Goal: Information Seeking & Learning: Check status

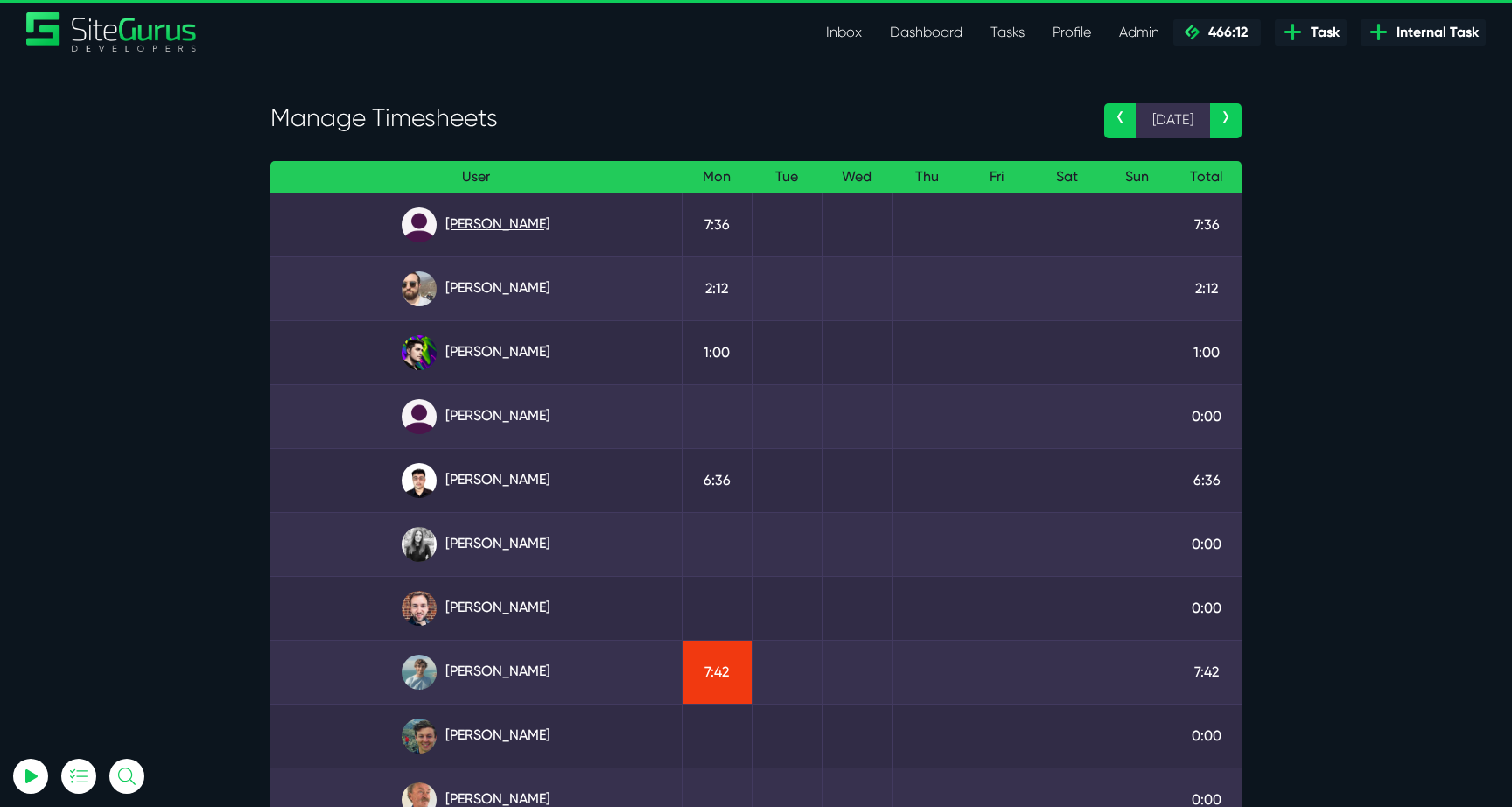
click at [458, 222] on link "Angel Dagondon" at bounding box center [476, 225] width 383 height 35
click at [493, 299] on link "Gary Purbrick" at bounding box center [476, 289] width 383 height 35
click at [502, 358] on link "Josh Carter" at bounding box center [476, 352] width 383 height 35
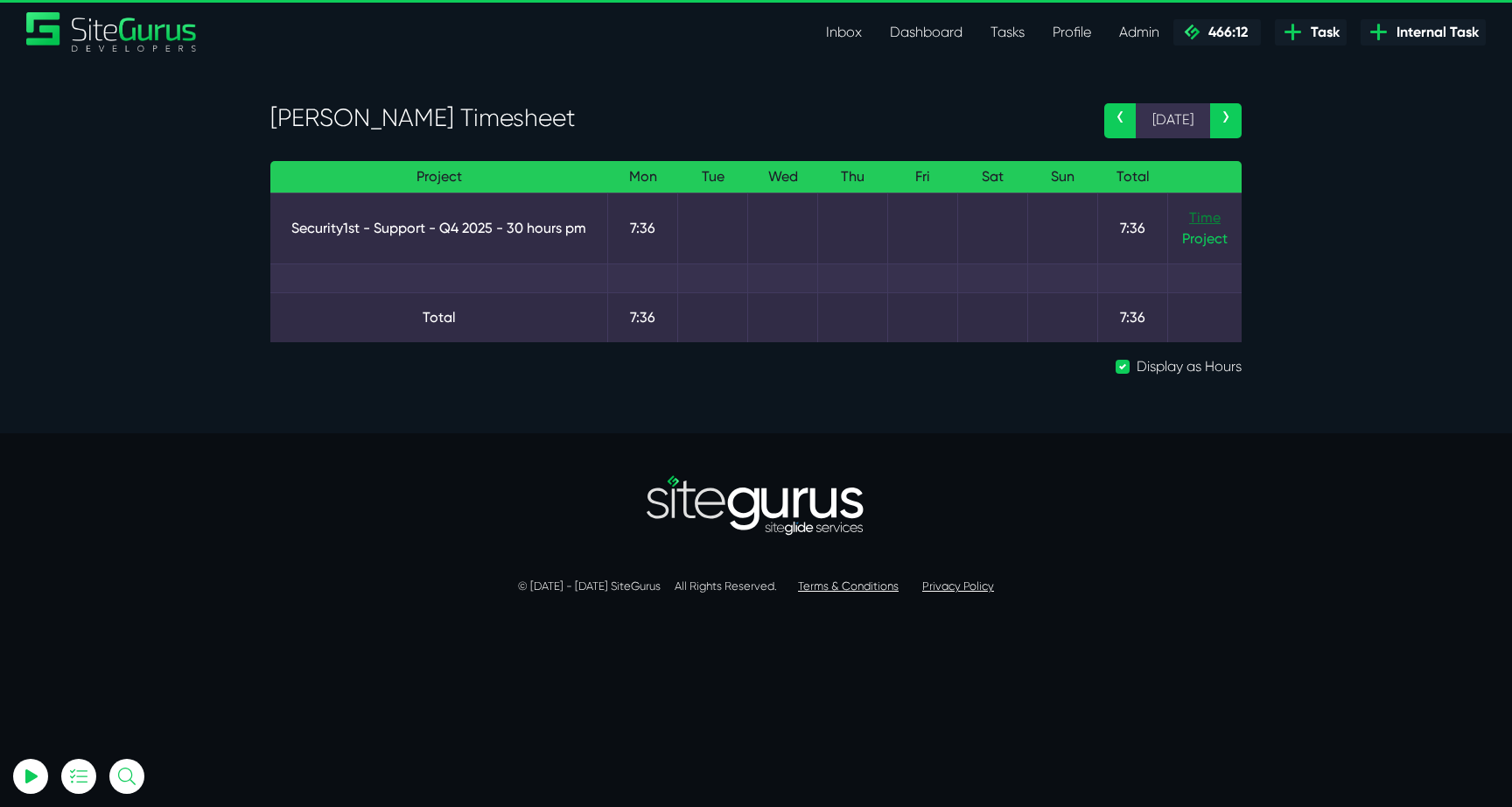
click at [1202, 212] on link "Time" at bounding box center [1204, 218] width 32 height 17
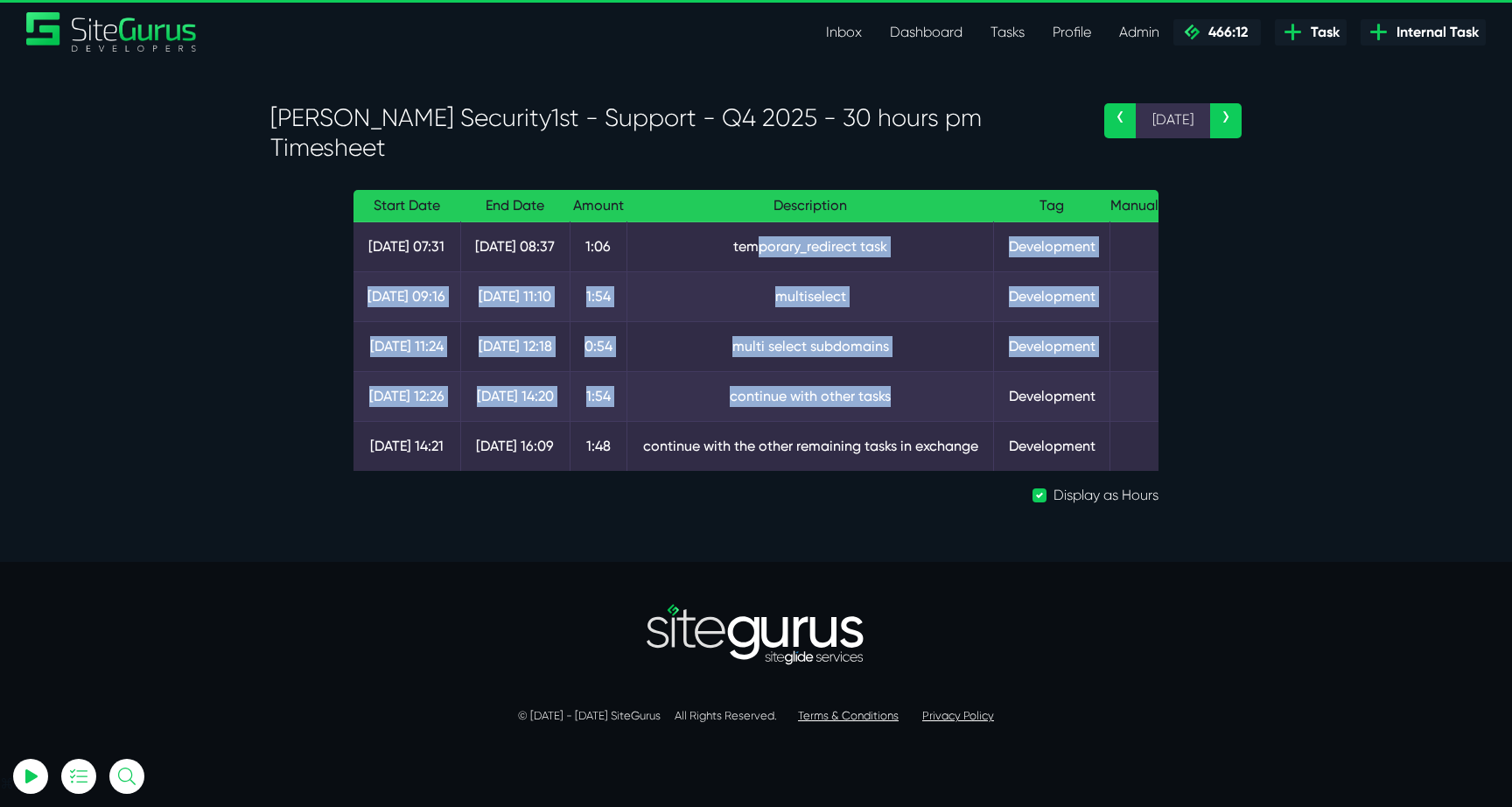
drag, startPoint x: 934, startPoint y: 403, endPoint x: 754, endPoint y: 239, distance: 243.5
click at [754, 239] on tbody "13 Oct 07:31 13 Oct 08:37 1:06 temporary_redirect task Development 13 Oct 09:16…" at bounding box center [756, 347] width 805 height 250
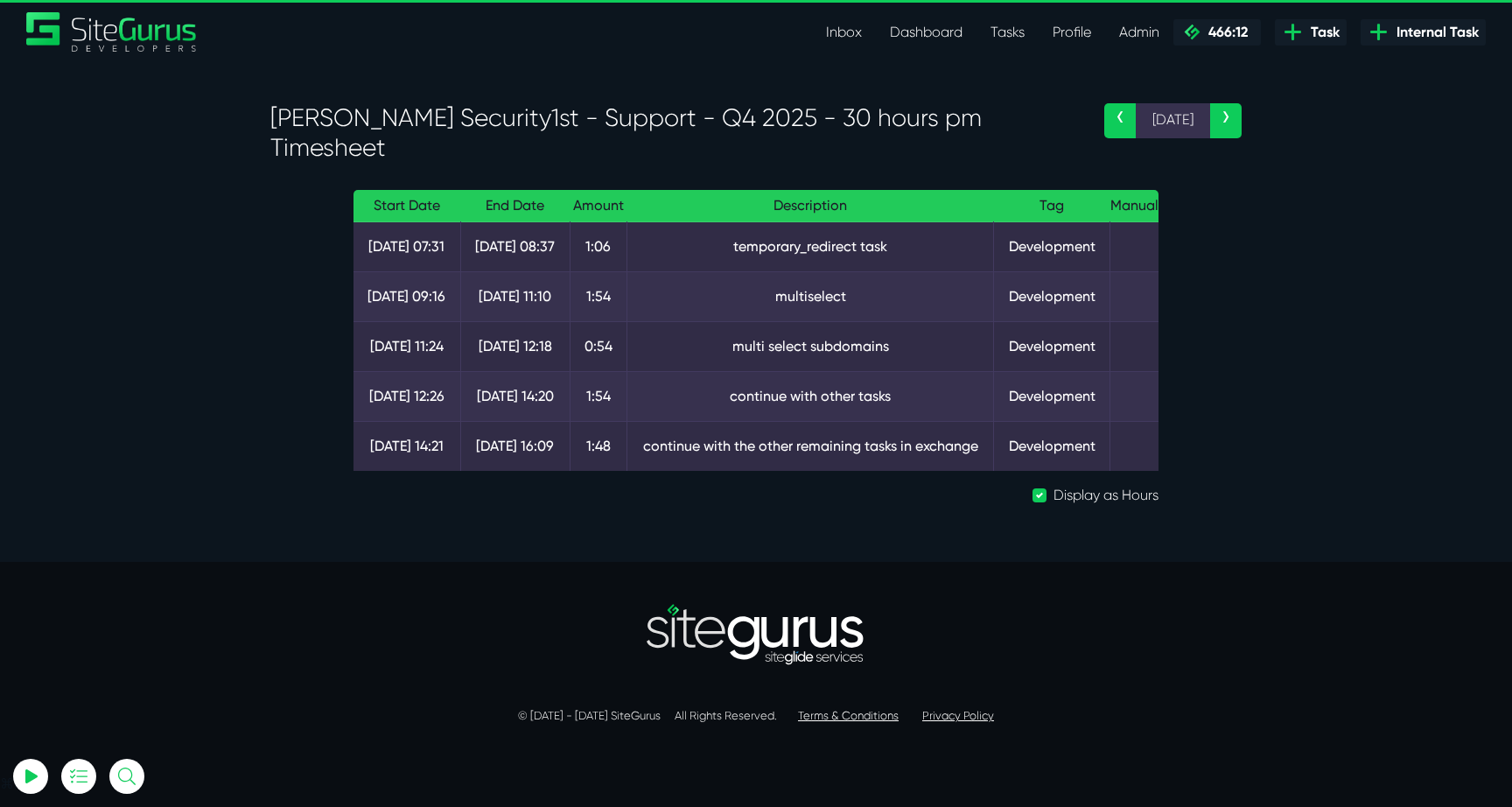
click at [889, 349] on td "multi select subdomains" at bounding box center [810, 347] width 366 height 50
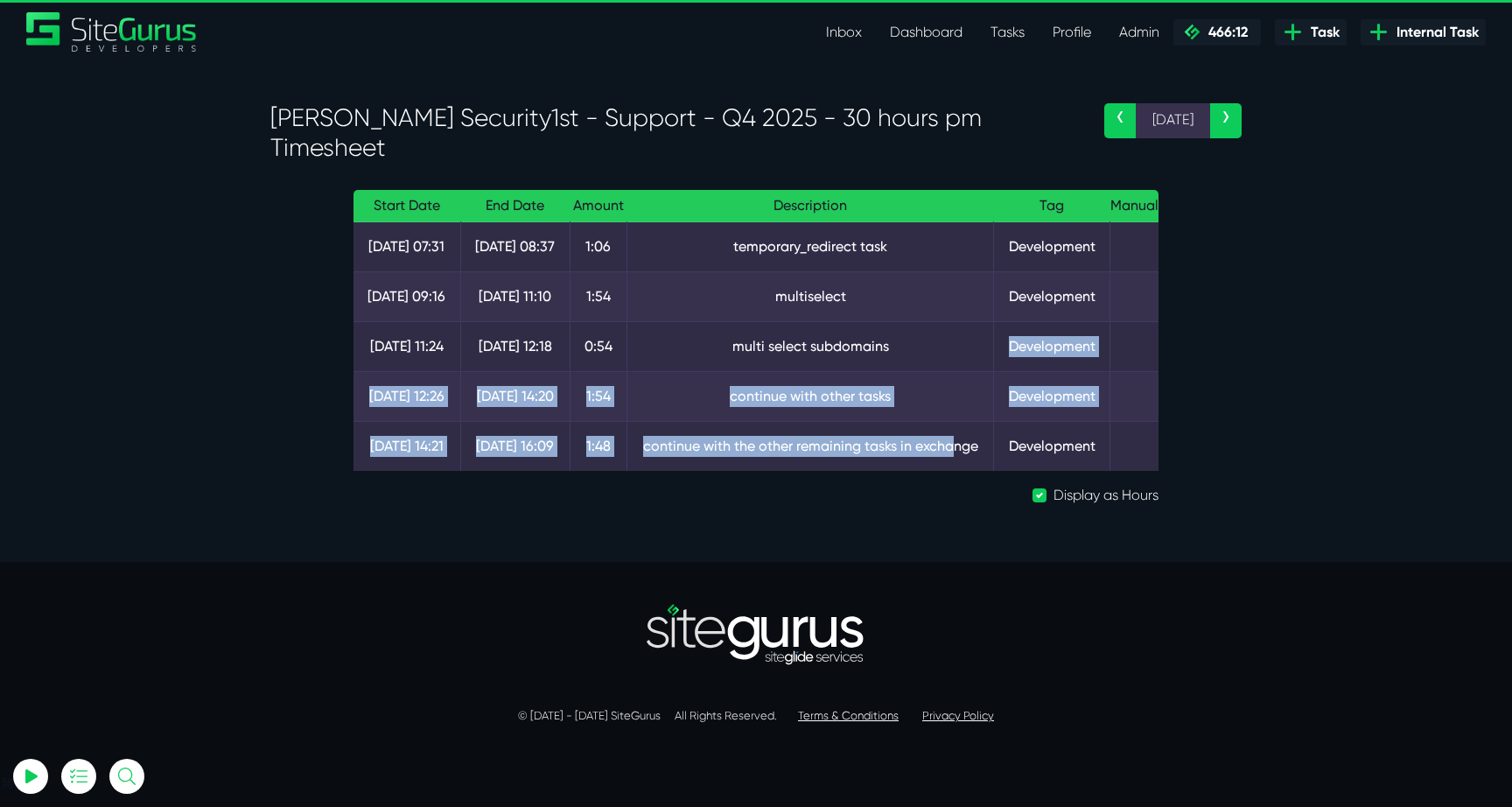
drag, startPoint x: 955, startPoint y: 452, endPoint x: 806, endPoint y: 363, distance: 173.6
click at [806, 363] on tbody "13 Oct 07:31 13 Oct 08:37 1:06 temporary_redirect task Development 13 Oct 09:16…" at bounding box center [756, 347] width 805 height 250
click at [806, 363] on td "multi select subdomains" at bounding box center [810, 347] width 366 height 50
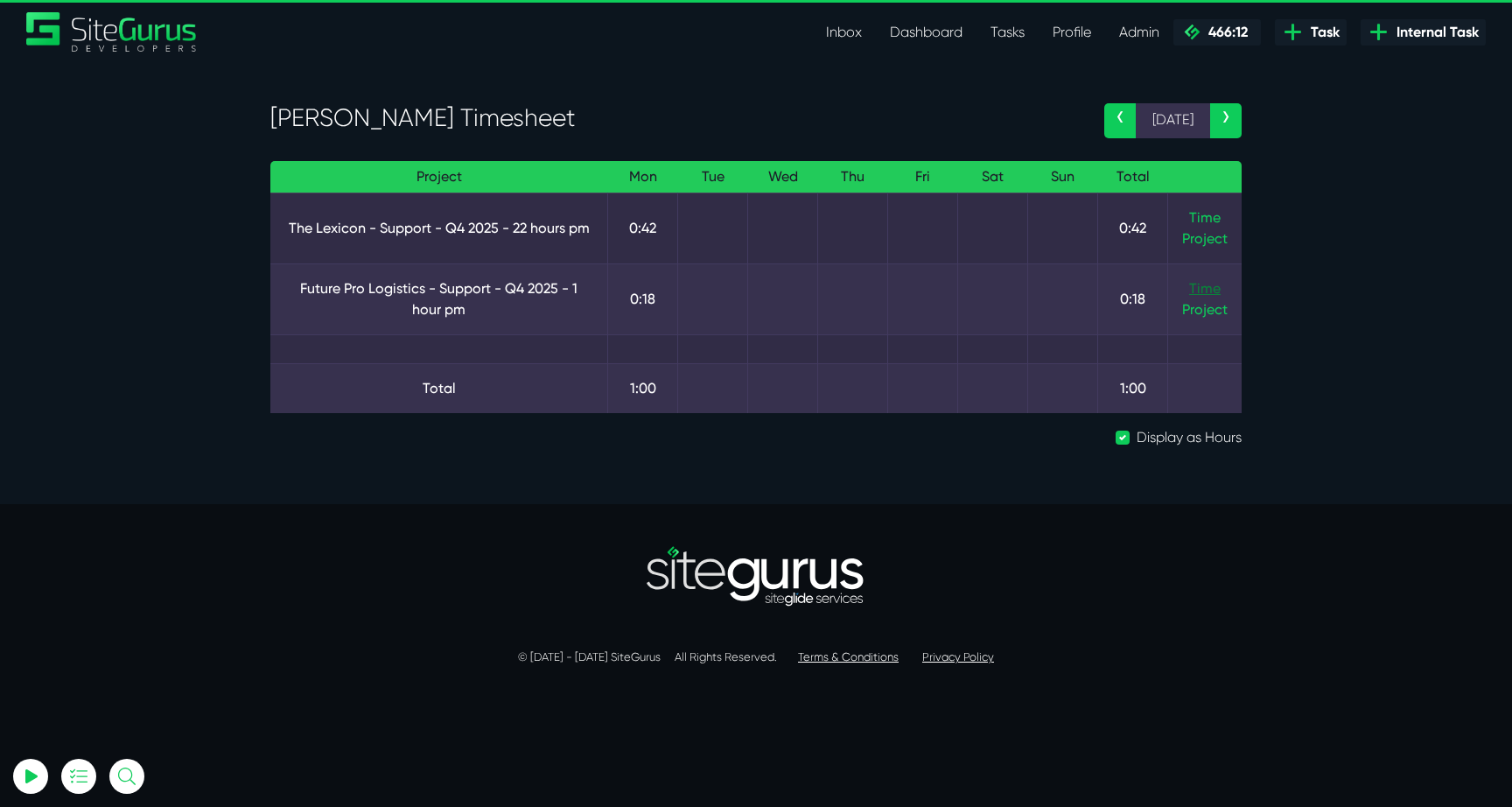
click at [1217, 288] on link "Time" at bounding box center [1204, 288] width 32 height 17
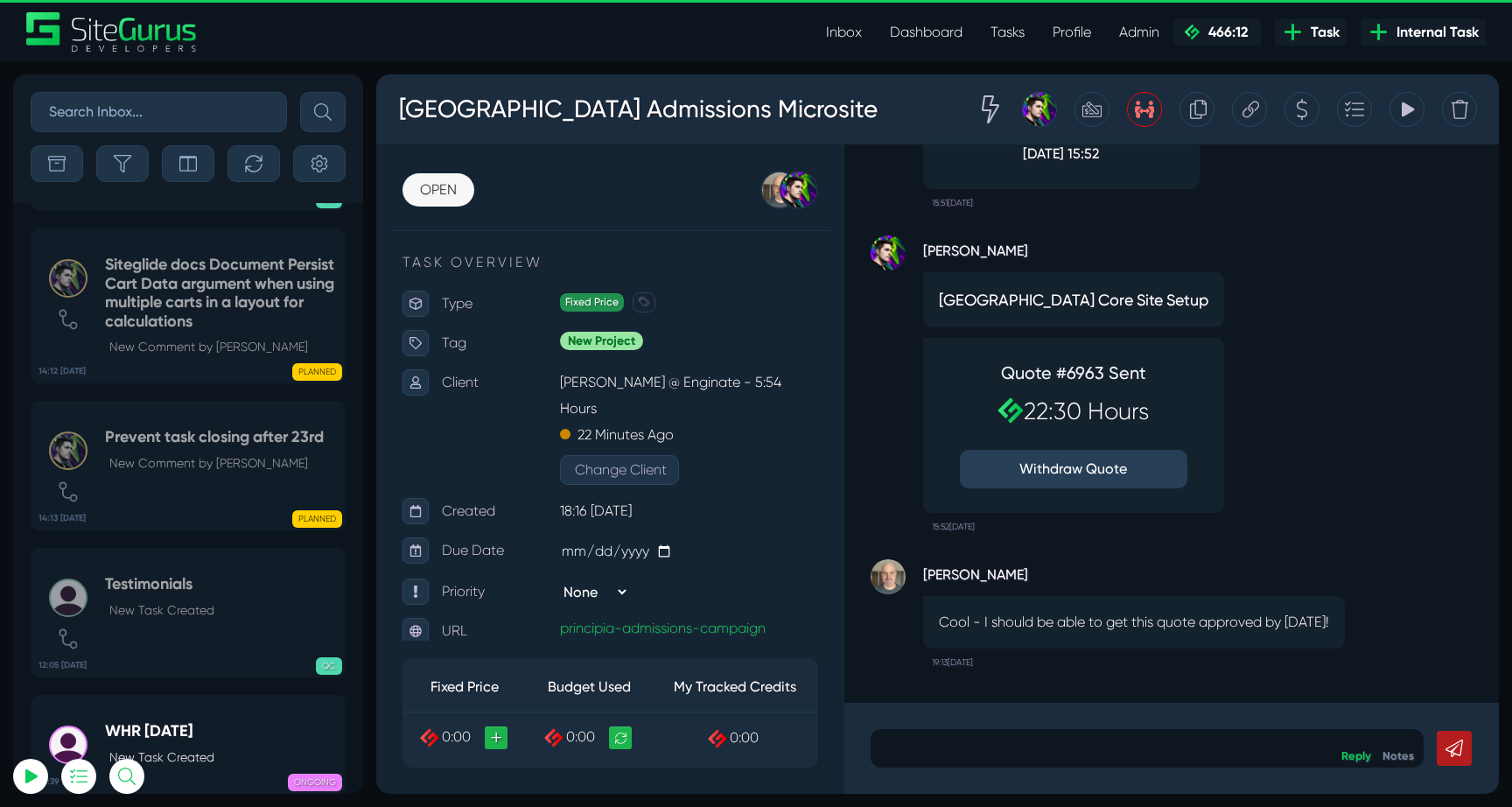
select select "0"
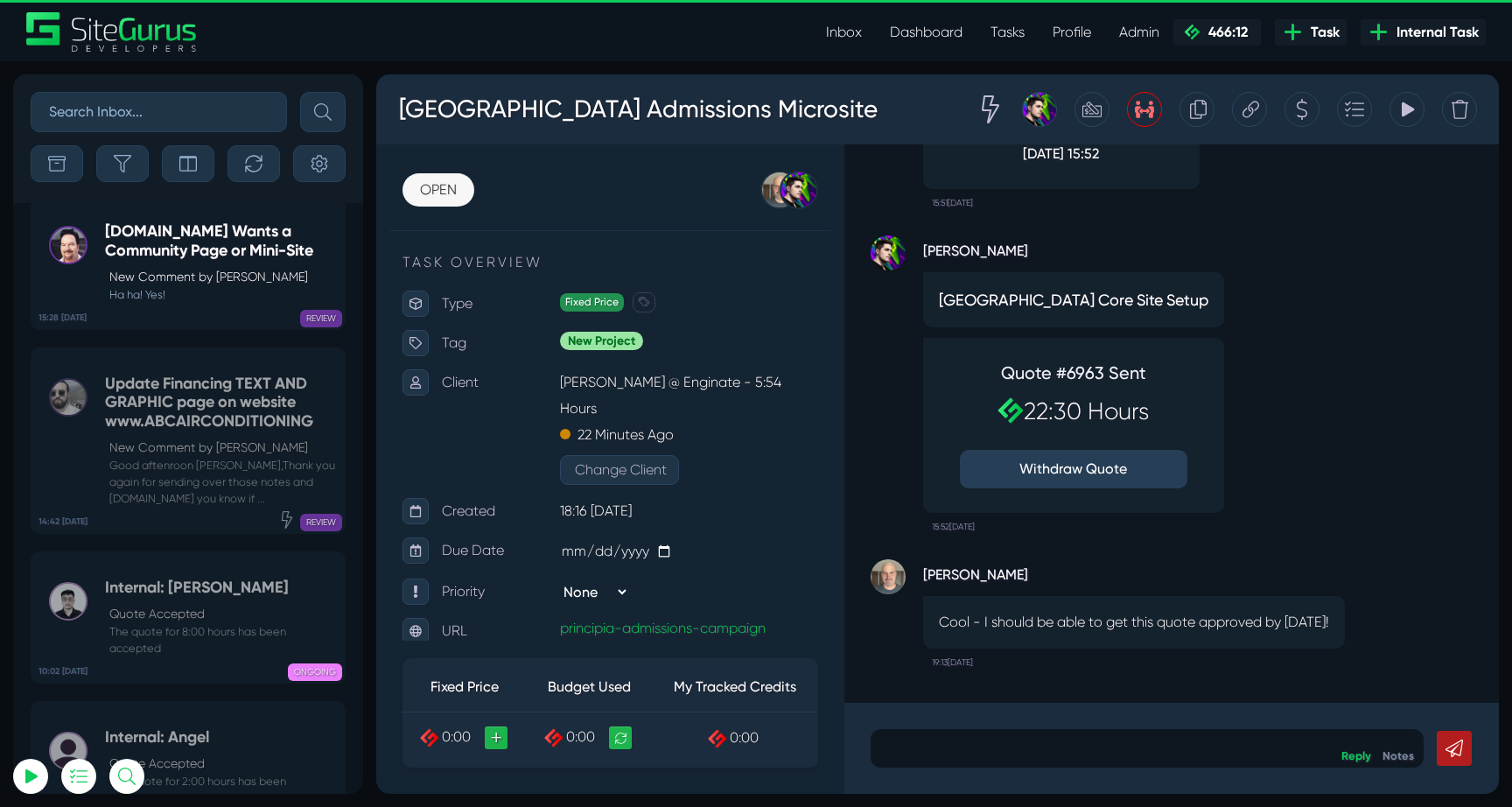
drag, startPoint x: 937, startPoint y: 602, endPoint x: 1250, endPoint y: 628, distance: 314.1
click at [1250, 628] on div "Cool - I should be able to get this quote approved by [DATE]!" at bounding box center [1134, 622] width 422 height 53
click at [1250, 628] on p "Cool - I should be able to get this quote approved by [DATE]!" at bounding box center [1134, 622] width 390 height 21
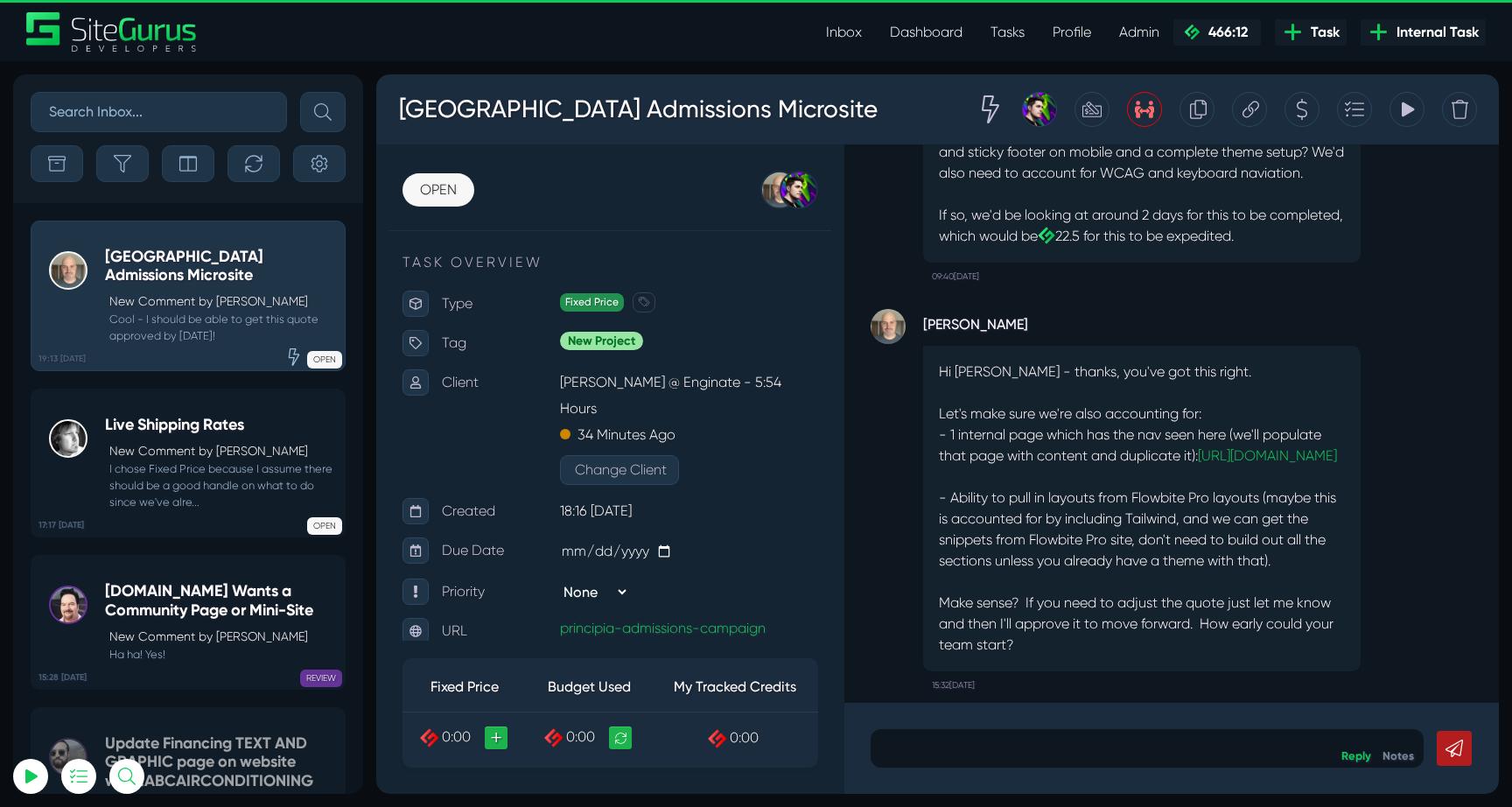
scroll to position [-925, 0]
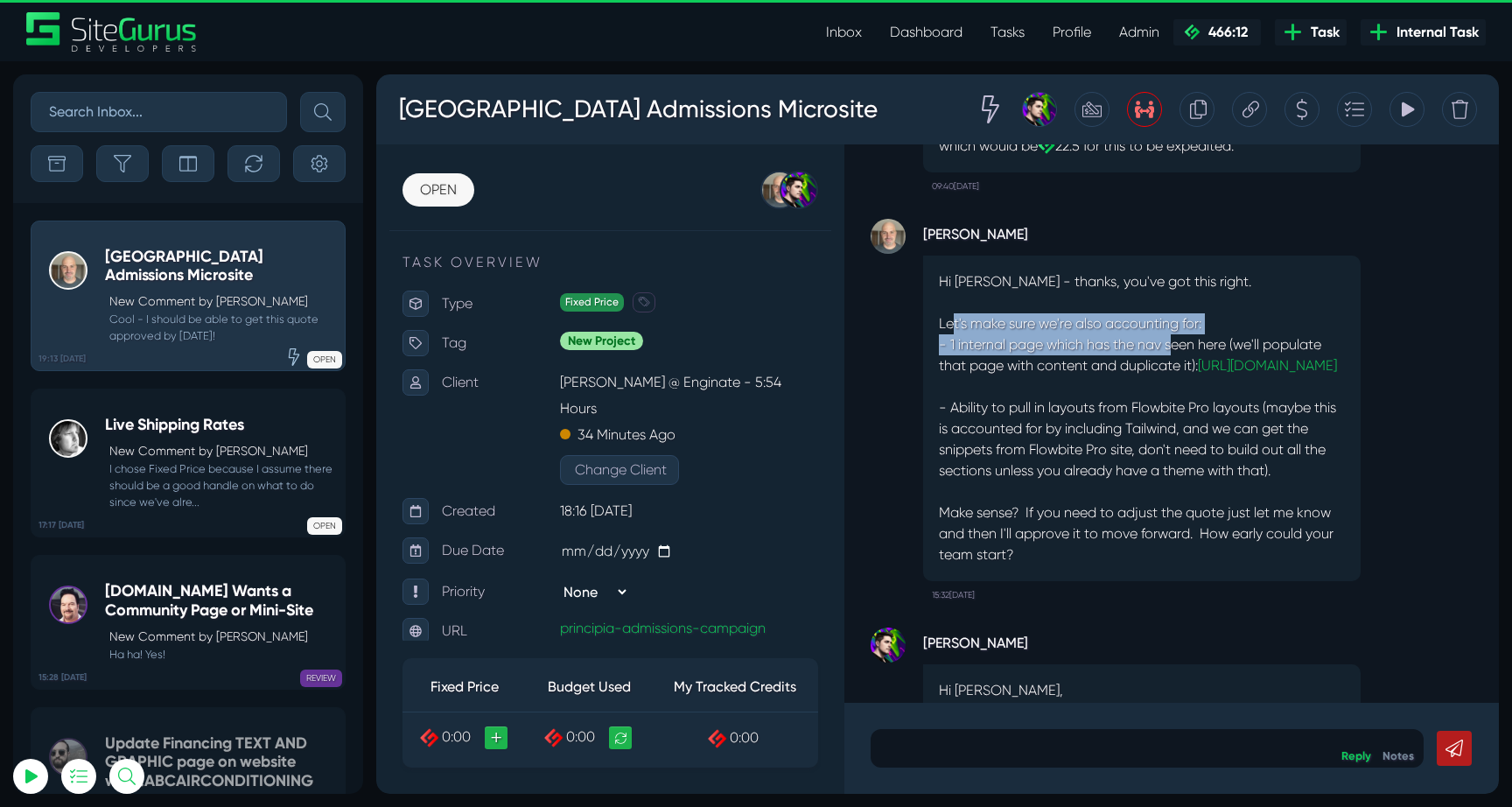
drag, startPoint x: 956, startPoint y: 282, endPoint x: 1176, endPoint y: 300, distance: 220.7
click at [1176, 300] on p "Hi [PERSON_NAME] - thanks, you've got this right. Let's make sure we're also ac…" at bounding box center [1142, 418] width 406 height 294
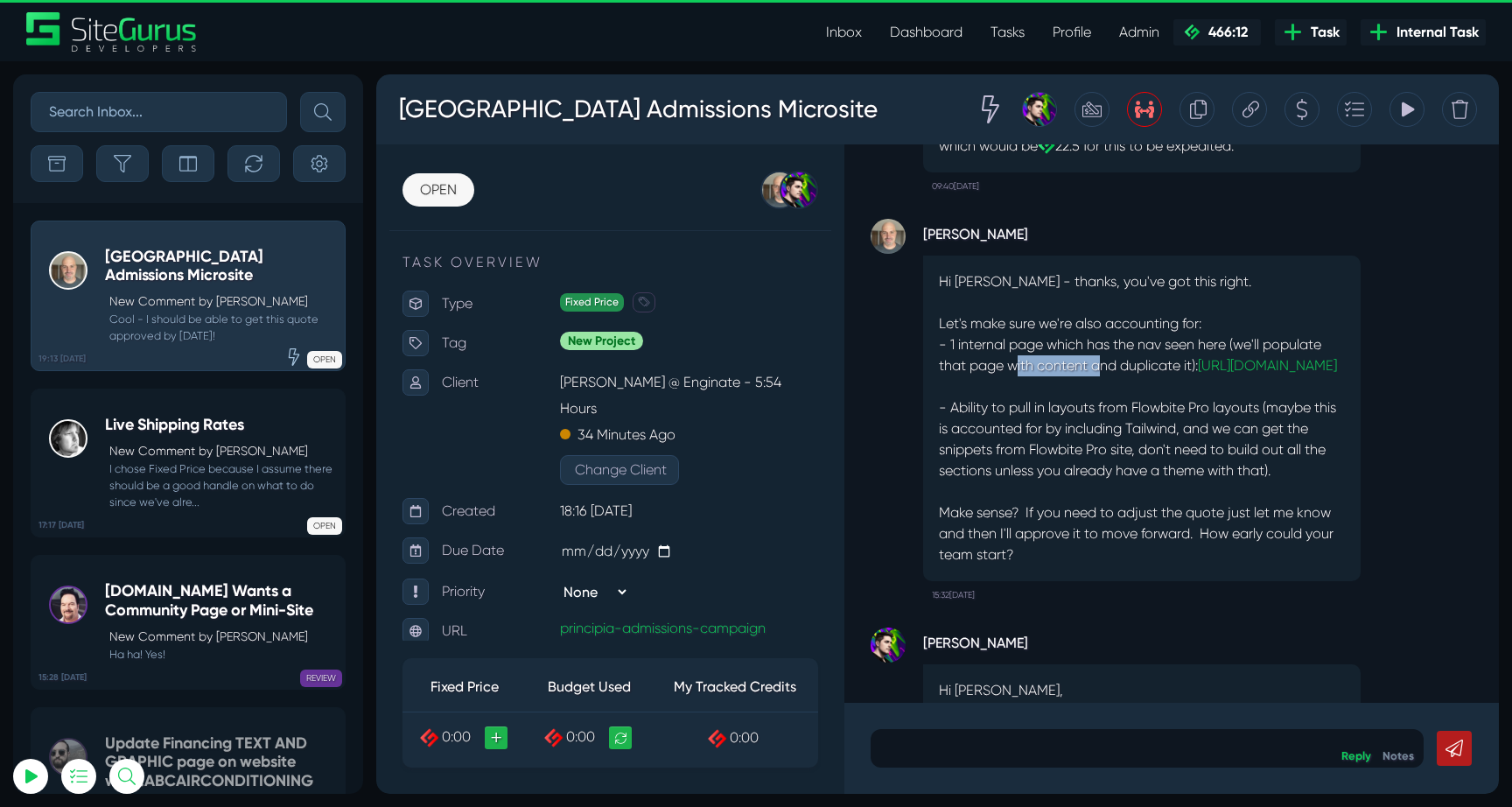
drag, startPoint x: 1019, startPoint y: 314, endPoint x: 1105, endPoint y: 312, distance: 86.0
click at [1105, 312] on p "Hi [PERSON_NAME] - thanks, you've got this right. Let's make sure we're also ac…" at bounding box center [1142, 418] width 406 height 294
click at [1106, 405] on p "Hi [PERSON_NAME] - thanks, you've got this right. Let's make sure we're also ac…" at bounding box center [1142, 418] width 406 height 294
drag, startPoint x: 1044, startPoint y: 390, endPoint x: 1307, endPoint y: 451, distance: 270.0
click at [1307, 451] on p "Hi [PERSON_NAME] - thanks, you've got this right. Let's make sure we're also ac…" at bounding box center [1142, 418] width 406 height 294
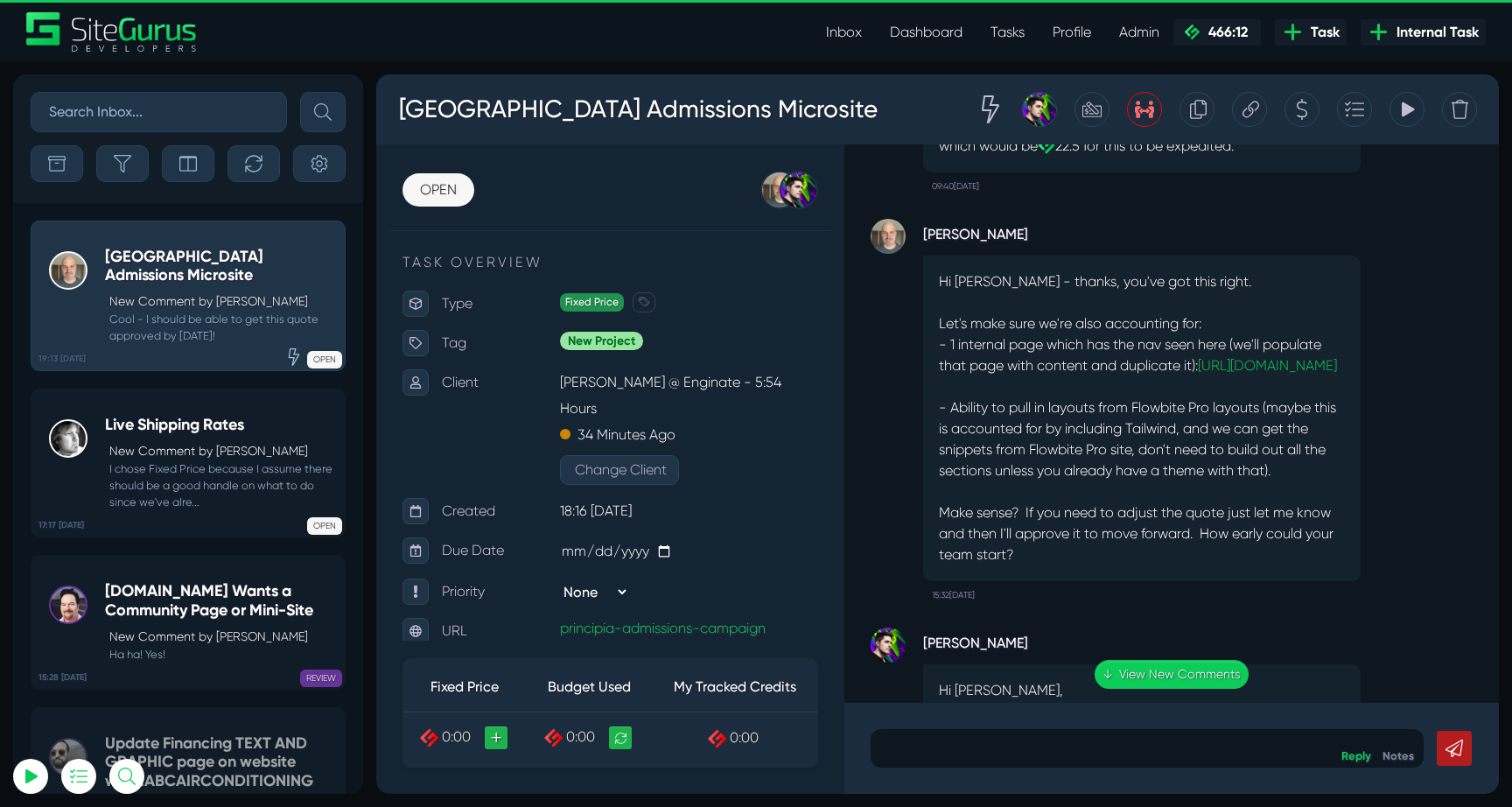
click at [1307, 451] on p "Hi [PERSON_NAME] - thanks, you've got this right. Let's make sure we're also ac…" at bounding box center [1142, 418] width 406 height 294
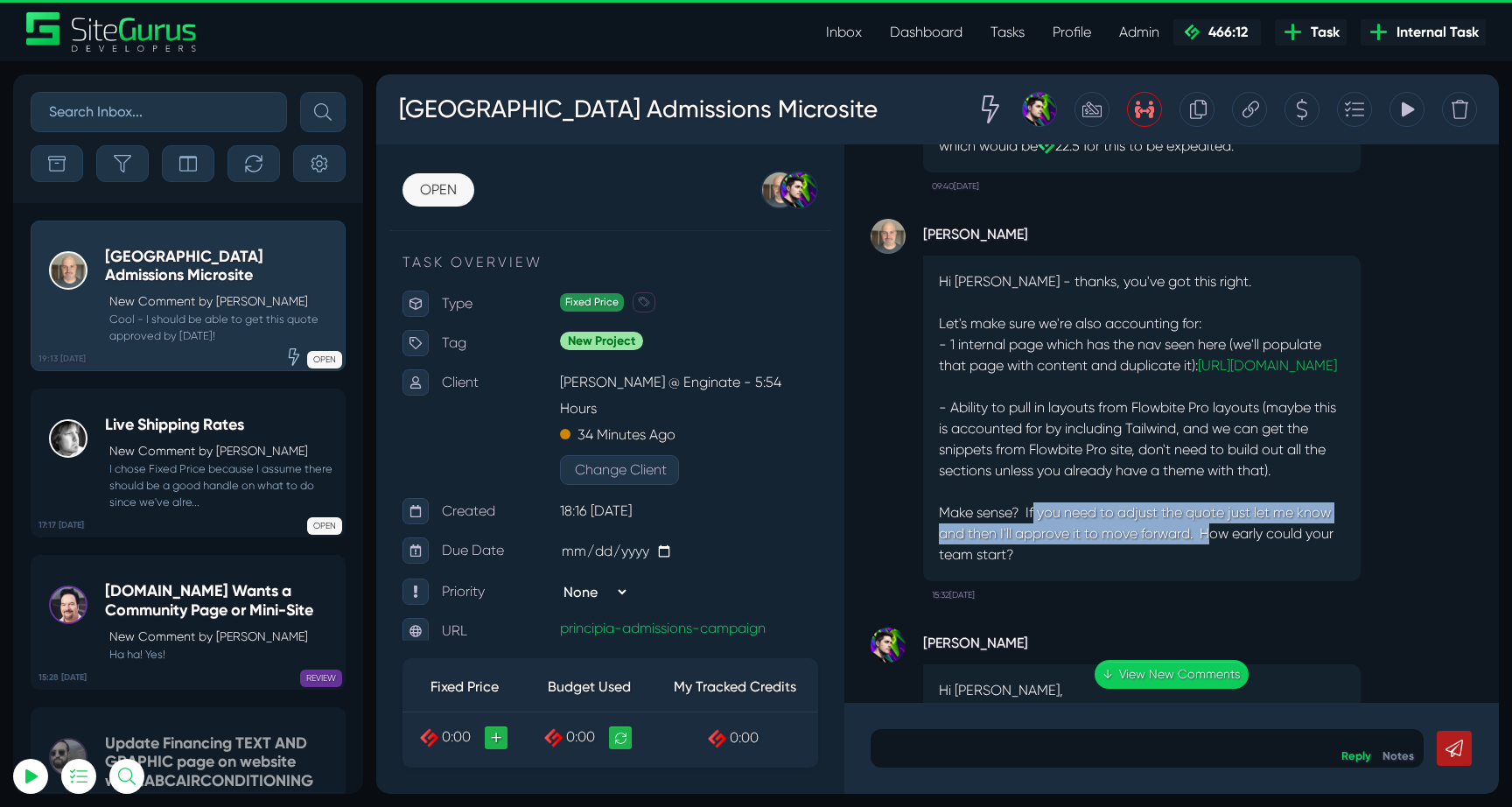
drag, startPoint x: 1036, startPoint y: 493, endPoint x: 1209, endPoint y: 519, distance: 174.9
click at [1209, 519] on p "Hi [PERSON_NAME] - thanks, you've got this right. Let's make sure we're also ac…" at bounding box center [1142, 418] width 406 height 294
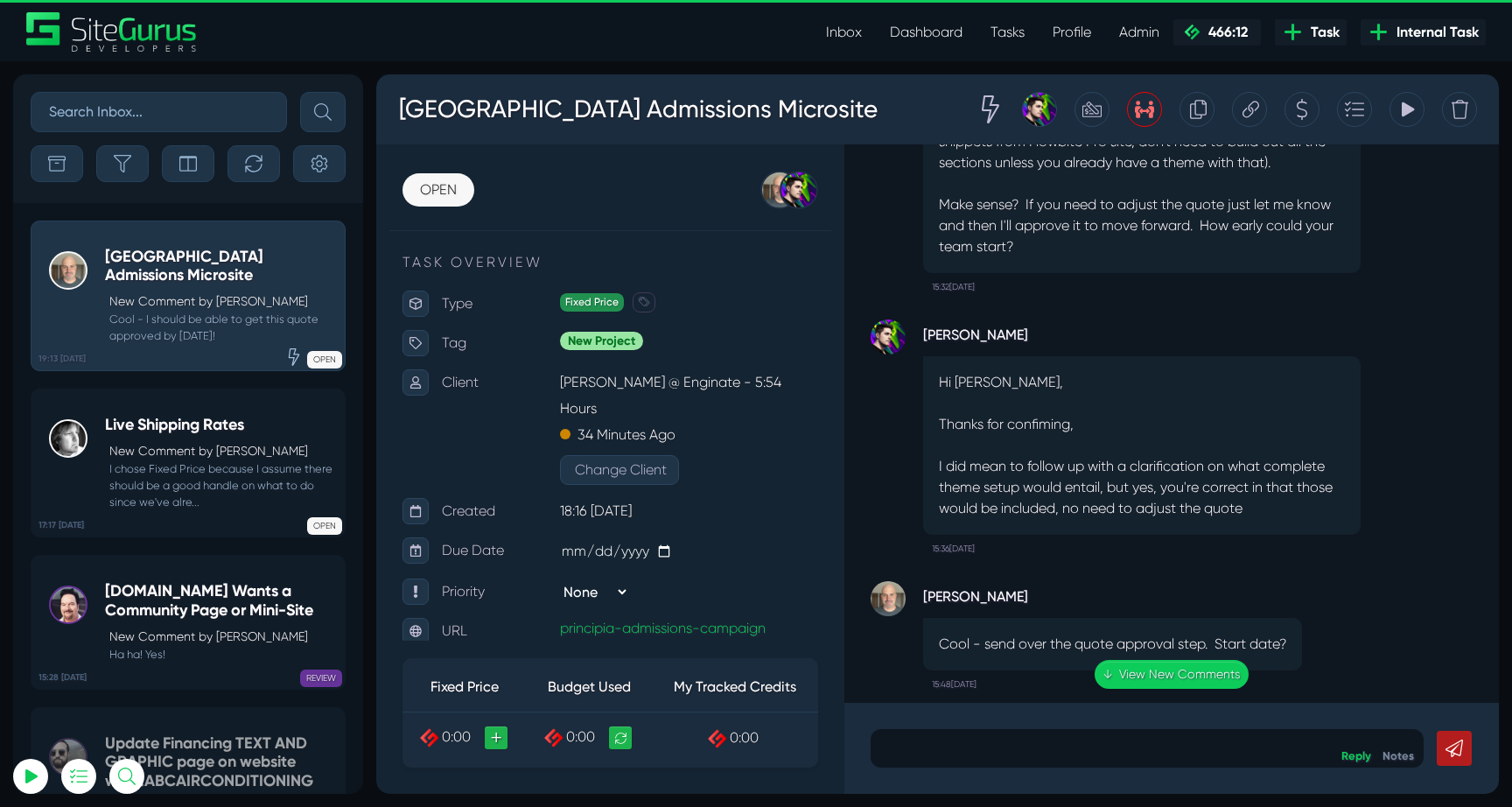
scroll to position [-589, 0]
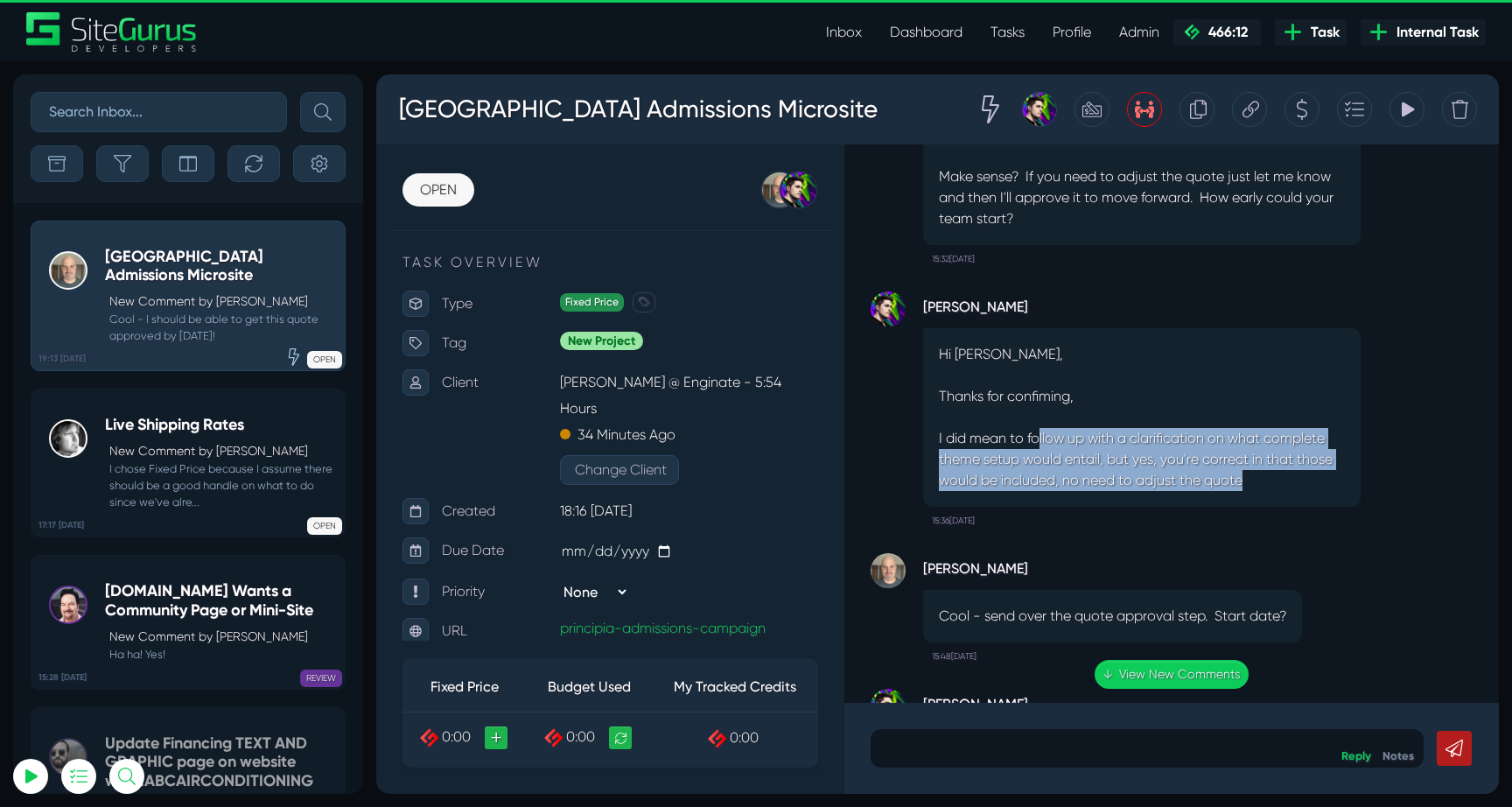
drag, startPoint x: 1039, startPoint y: 412, endPoint x: 1274, endPoint y: 466, distance: 241.1
click at [1274, 466] on p "I did mean to follow up with a clarification on what complete theme setup would…" at bounding box center [1142, 459] width 406 height 63
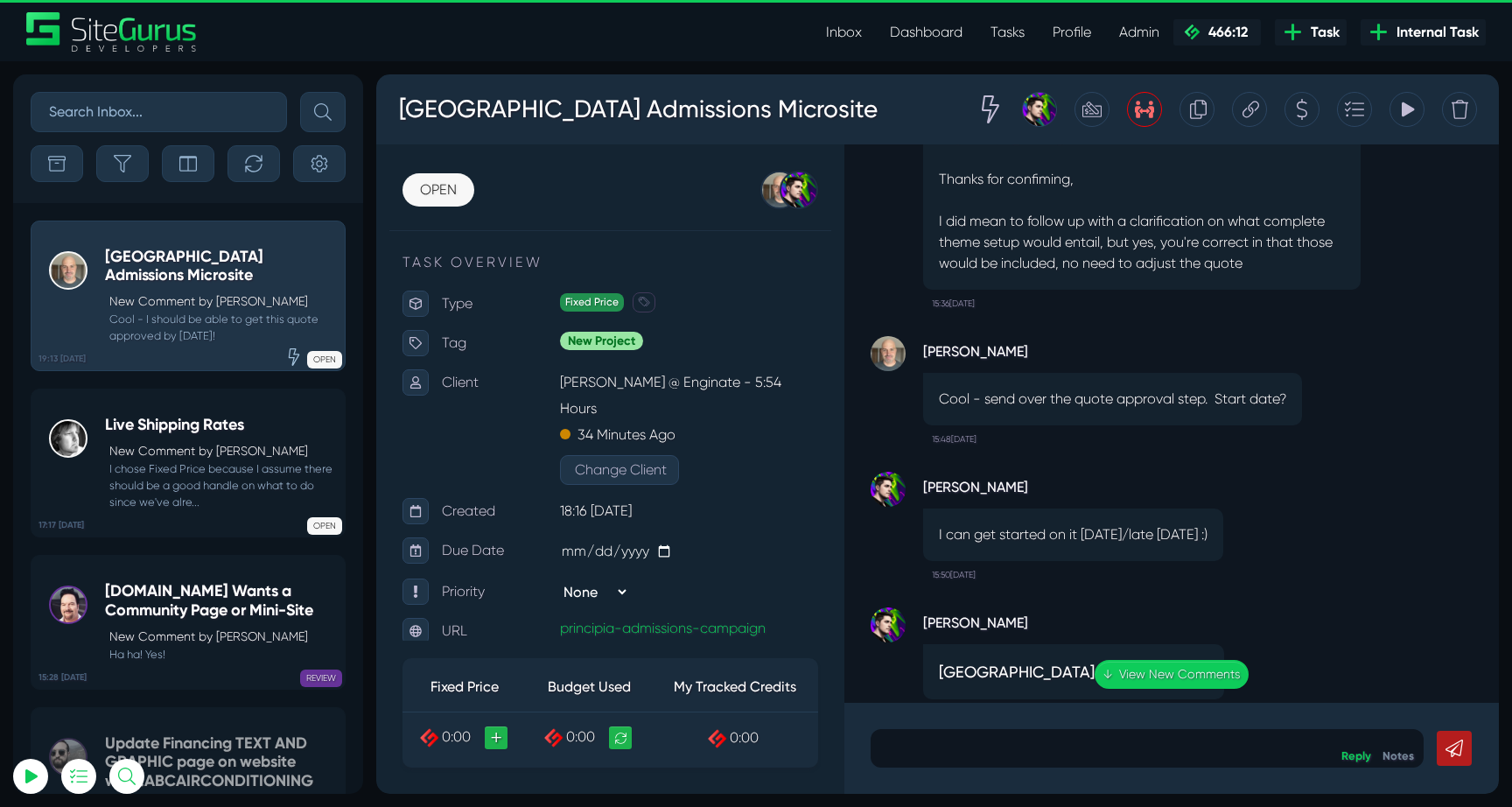
scroll to position [-335, 0]
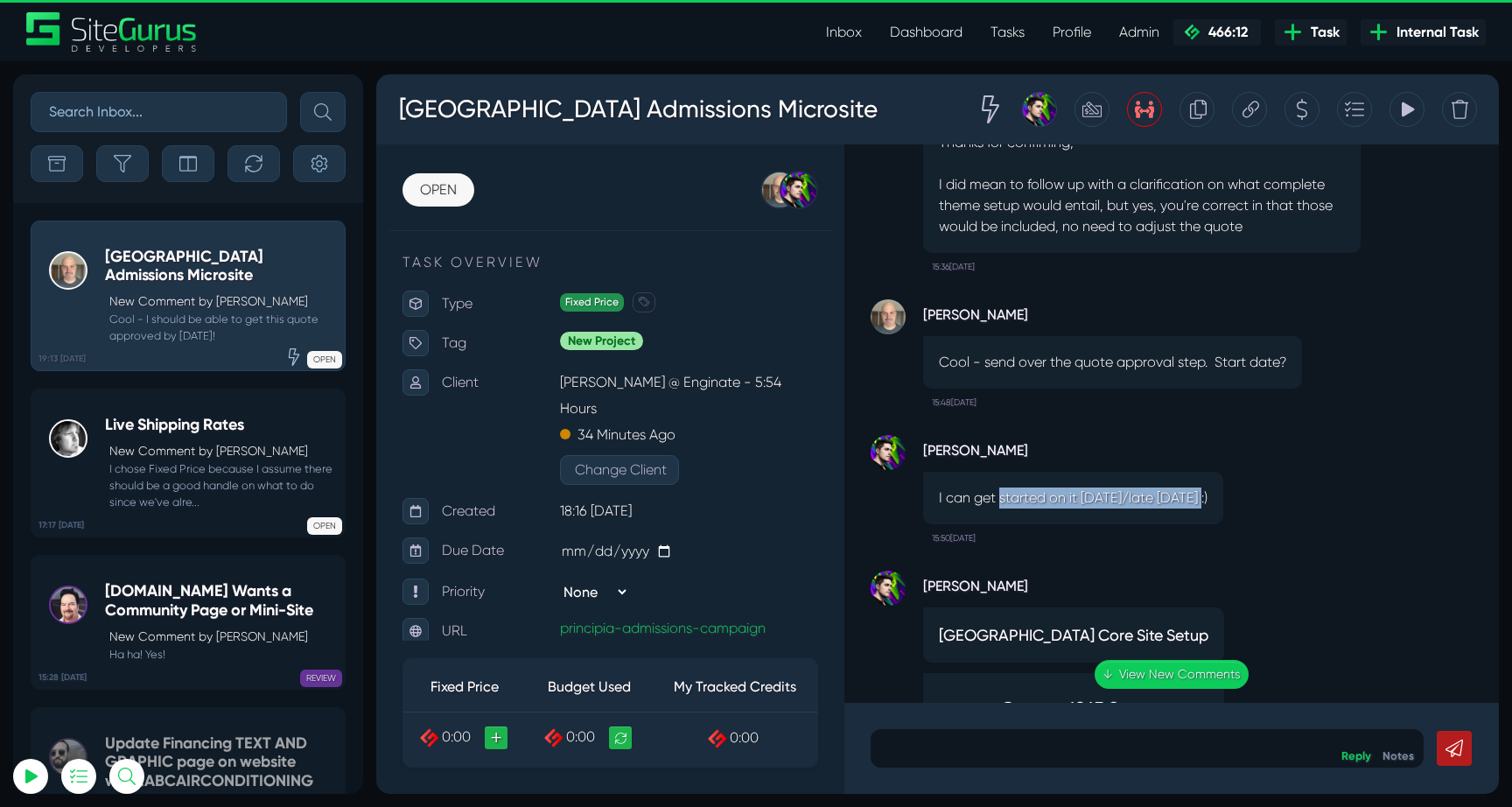
drag, startPoint x: 999, startPoint y: 474, endPoint x: 1216, endPoint y: 473, distance: 217.0
click at [1207, 488] on p "I can get started on it [DATE]/late [DATE] :)" at bounding box center [1074, 498] width 269 height 21
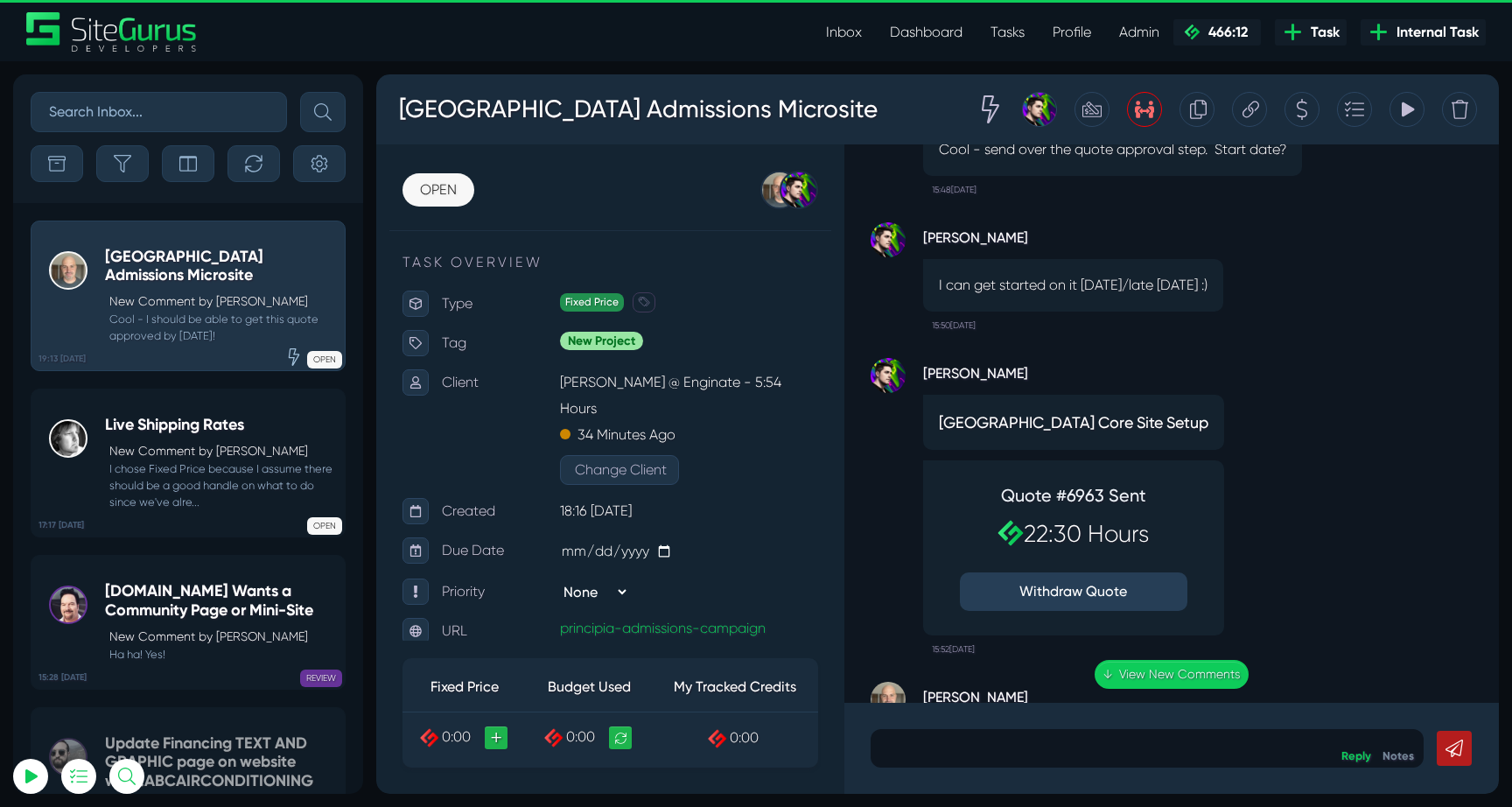
scroll to position [0, 0]
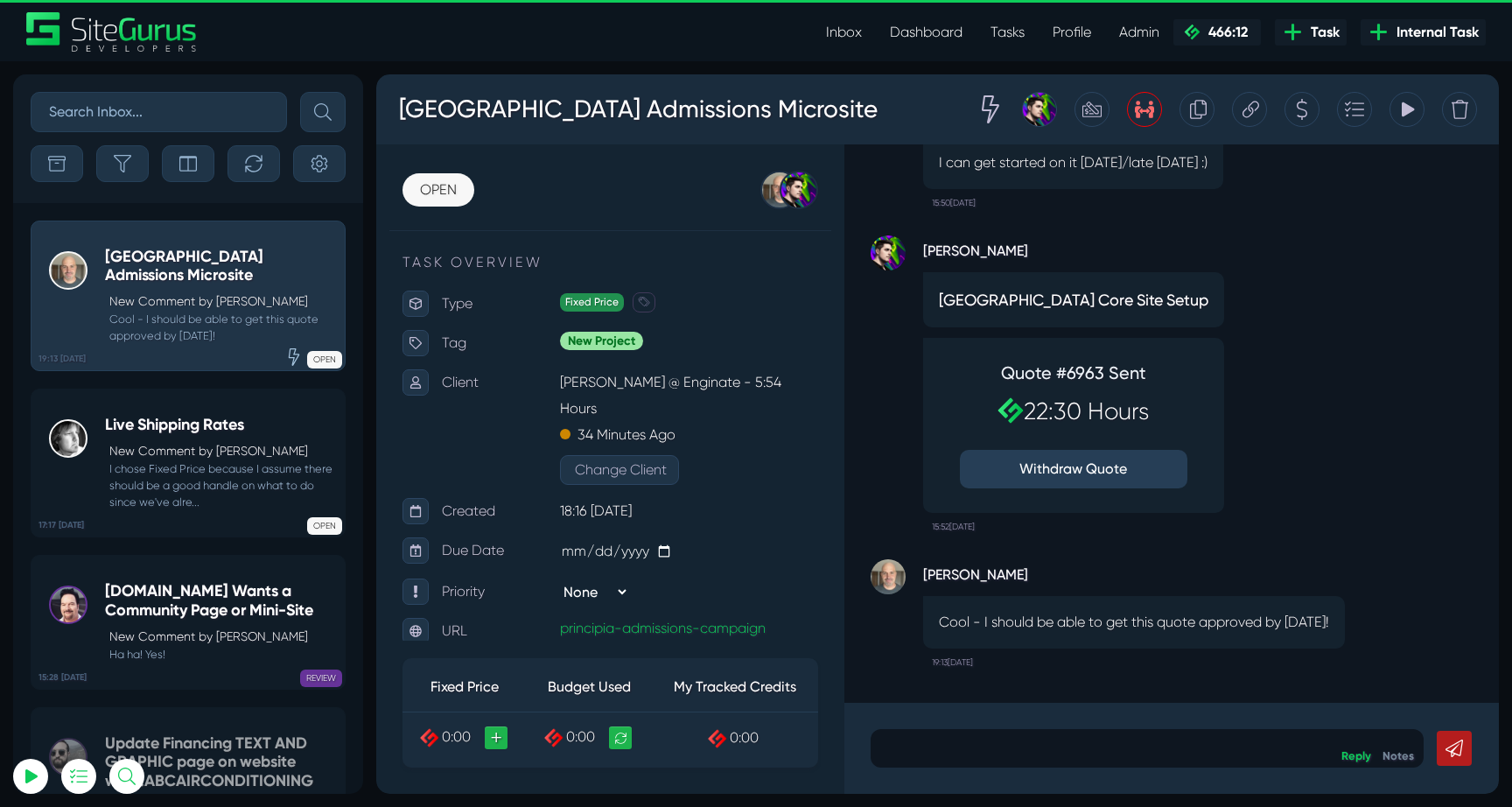
drag, startPoint x: 1063, startPoint y: 603, endPoint x: 1275, endPoint y: 630, distance: 213.7
click at [1275, 630] on p "Cool - I should be able to get this quote approved by [DATE]!" at bounding box center [1134, 622] width 390 height 21
click at [221, 459] on p "New Comment by [PERSON_NAME]" at bounding box center [222, 452] width 226 height 19
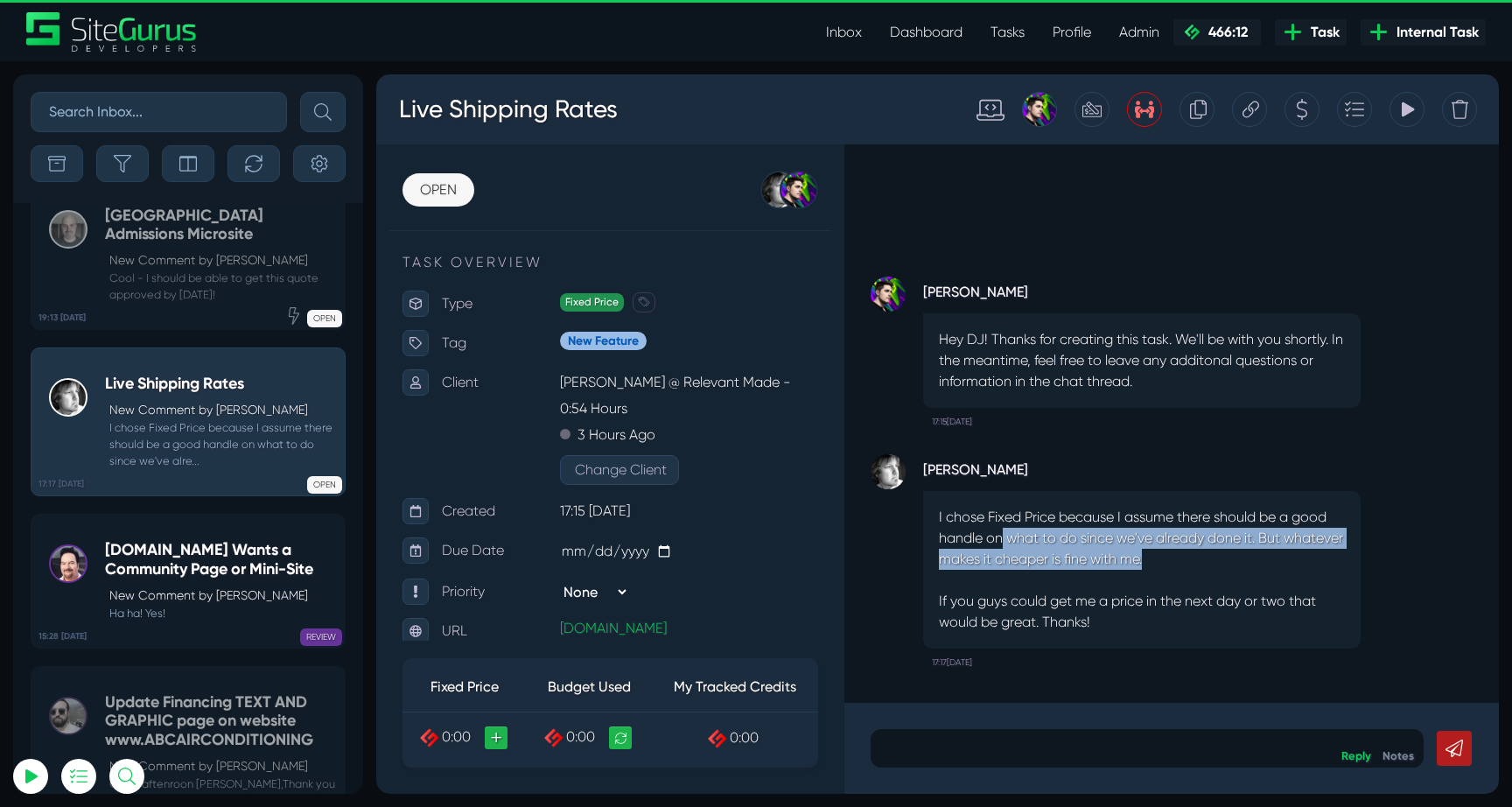
drag, startPoint x: 999, startPoint y: 537, endPoint x: 1242, endPoint y: 561, distance: 244.2
click at [1246, 559] on p "I chose Fixed Price because I assume there should be a good handle on what to d…" at bounding box center [1142, 570] width 406 height 126
click at [1242, 561] on p "I chose Fixed Price because I assume there should be a good handle on what to d…" at bounding box center [1142, 570] width 406 height 126
drag, startPoint x: 1155, startPoint y: 536, endPoint x: 1257, endPoint y: 558, distance: 104.3
click at [1257, 558] on p "I chose Fixed Price because I assume there should be a good handle on what to d…" at bounding box center [1142, 570] width 406 height 126
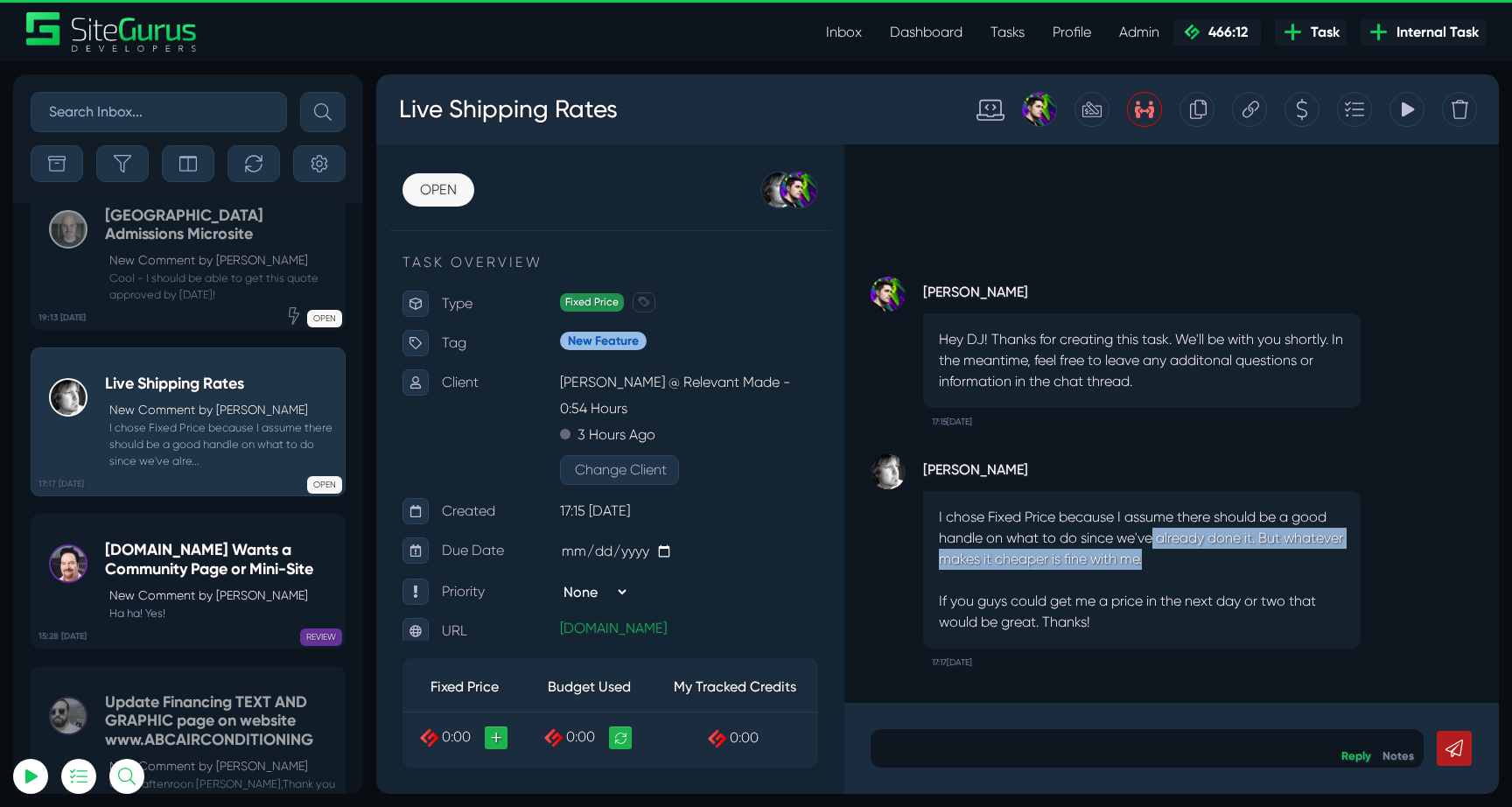
click at [1257, 558] on p "I chose Fixed Price because I assume there should be a good handle on what to d…" at bounding box center [1142, 570] width 406 height 126
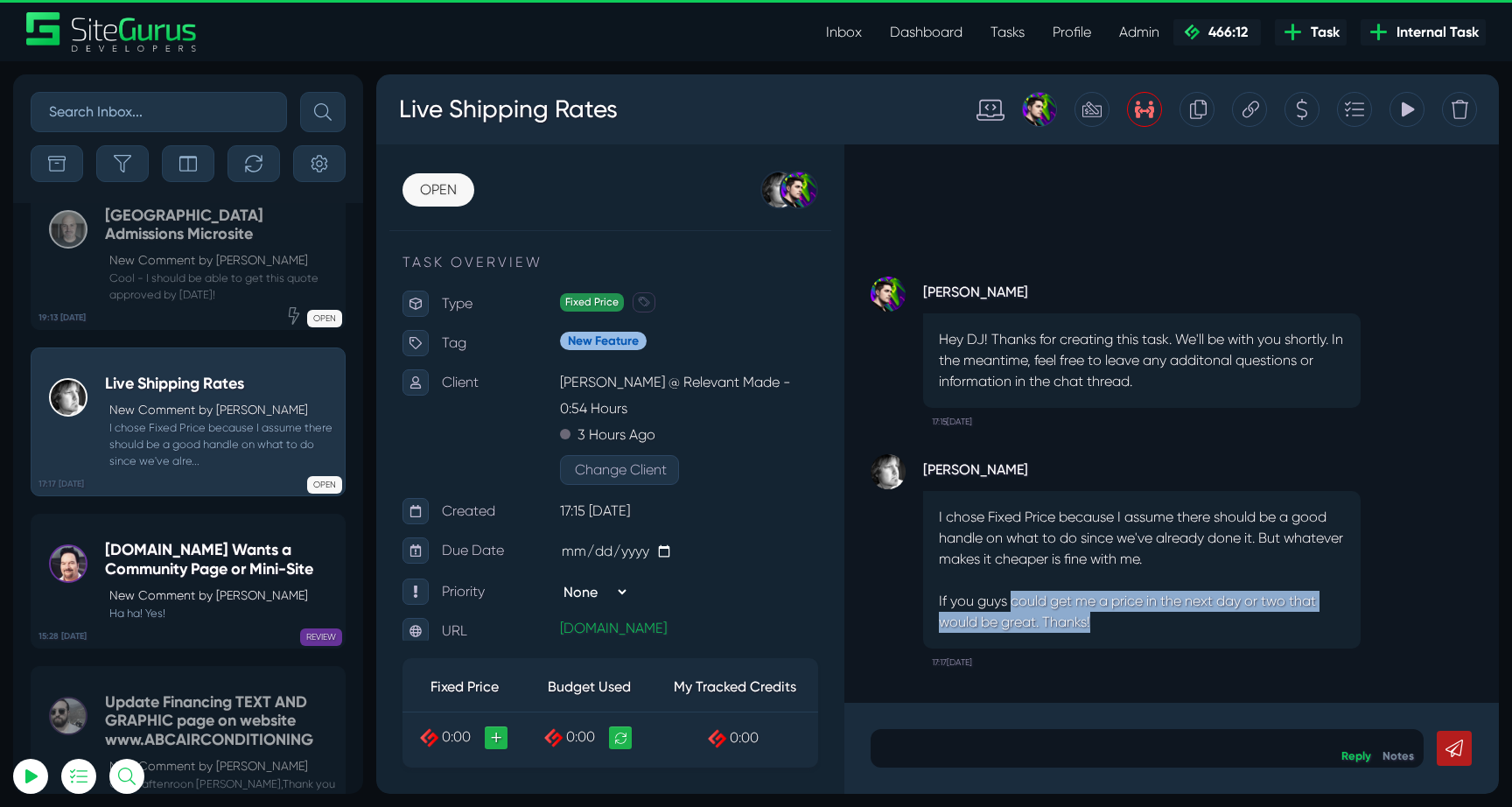
drag, startPoint x: 1012, startPoint y: 604, endPoint x: 1244, endPoint y: 623, distance: 232.8
click at [1245, 623] on p "I chose Fixed Price because I assume there should be a good handle on what to d…" at bounding box center [1142, 570] width 406 height 126
click at [1244, 623] on p "I chose Fixed Price because I assume there should be a good handle on what to d…" at bounding box center [1142, 570] width 406 height 126
click at [181, 586] on p "New Comment by [PERSON_NAME]" at bounding box center [222, 596] width 226 height 19
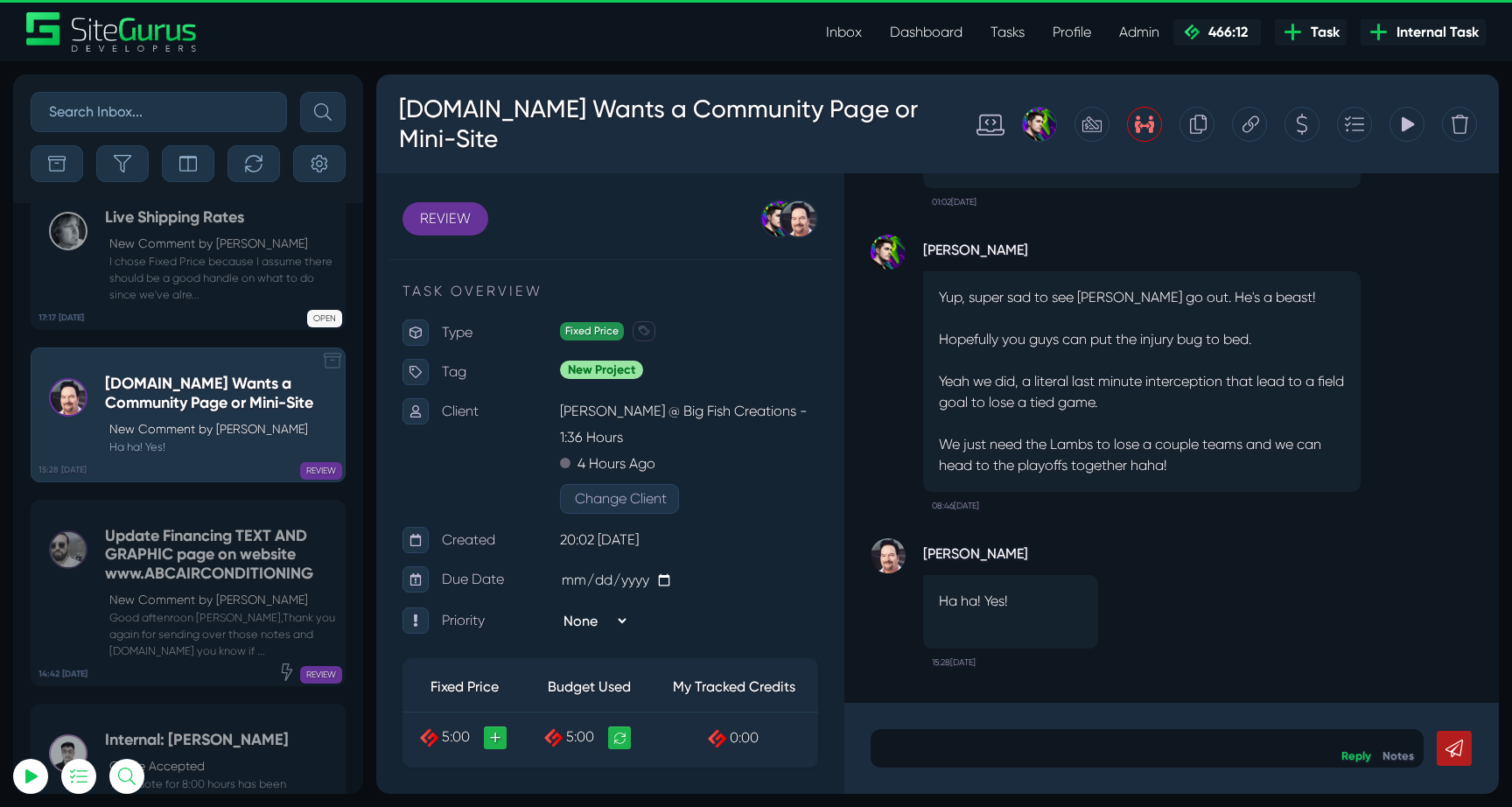
scroll to position [-69522, 0]
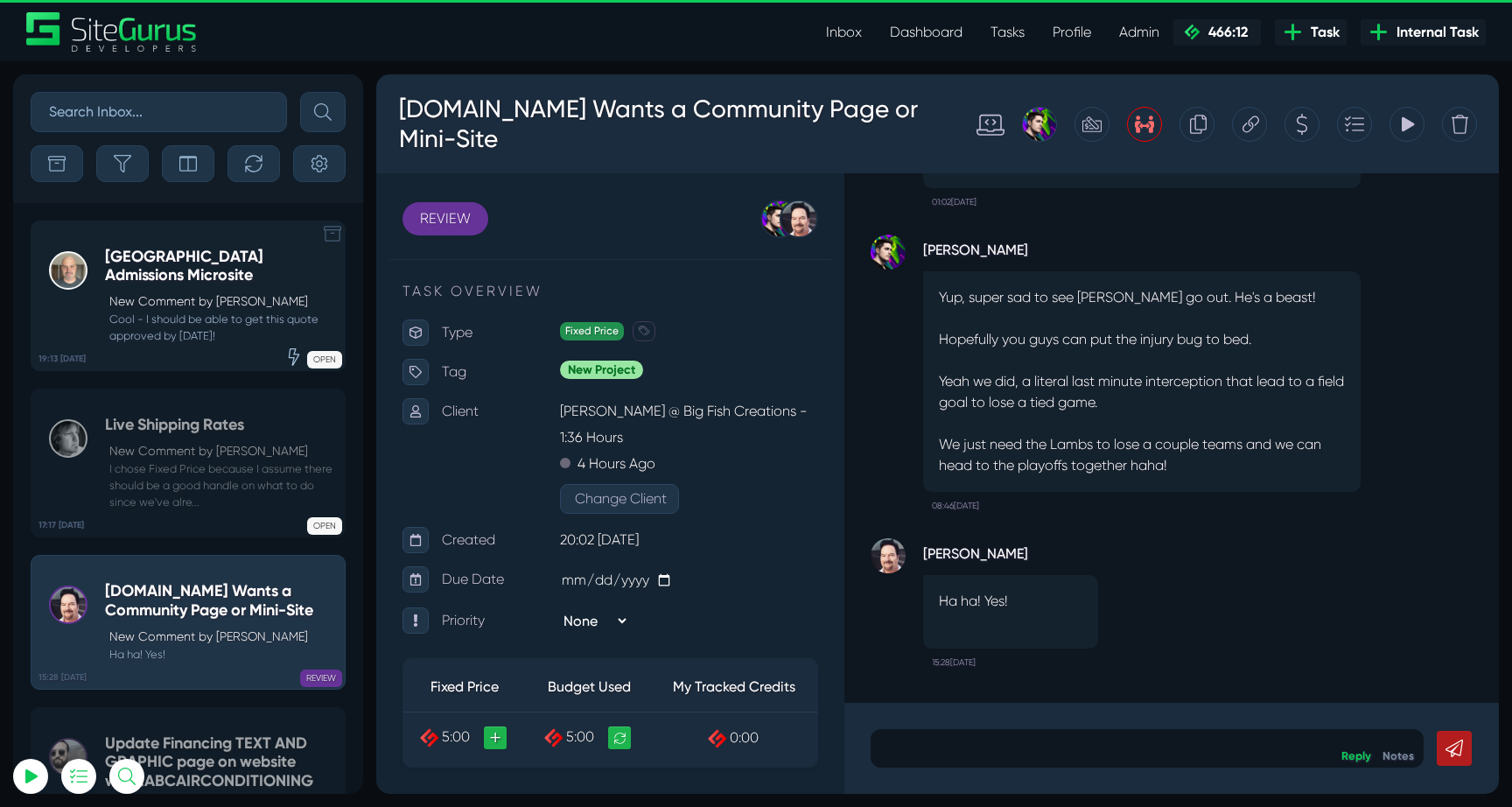
click at [175, 339] on small "Cool - I should be able to get this quote approved by [DATE]!" at bounding box center [220, 327] width 231 height 33
